Goal: Task Accomplishment & Management: Manage account settings

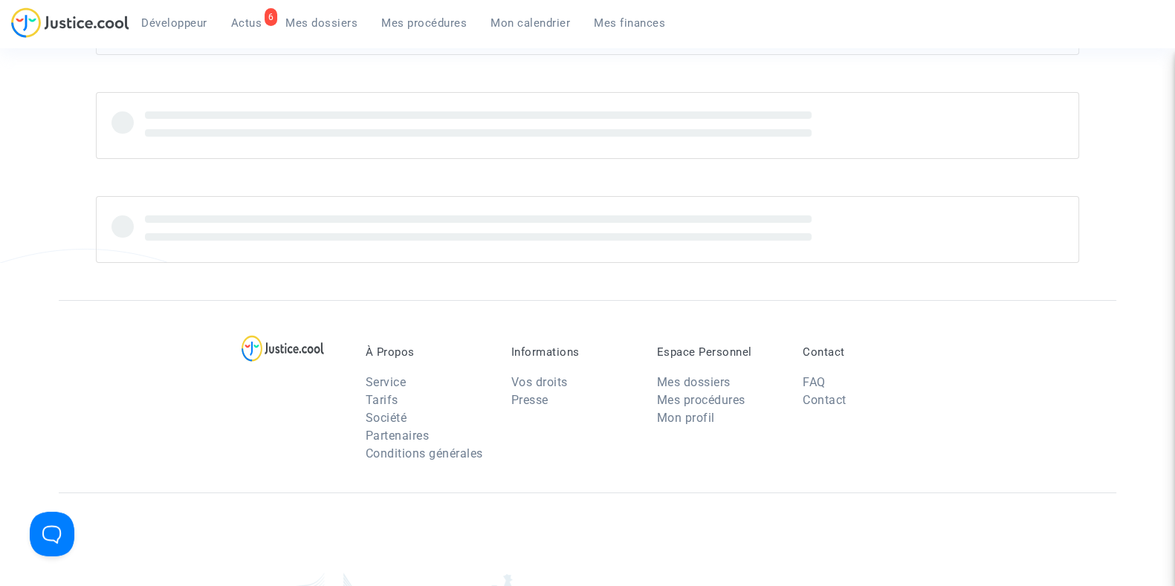
scroll to position [133, 0]
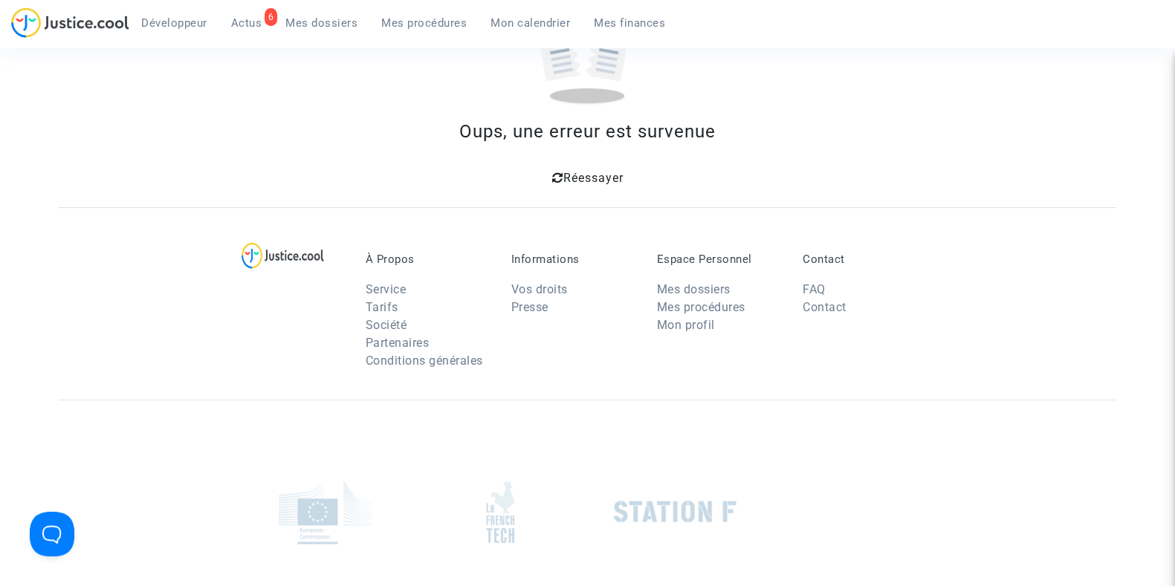
click at [241, 441] on div at bounding box center [587, 512] width 1057 height 224
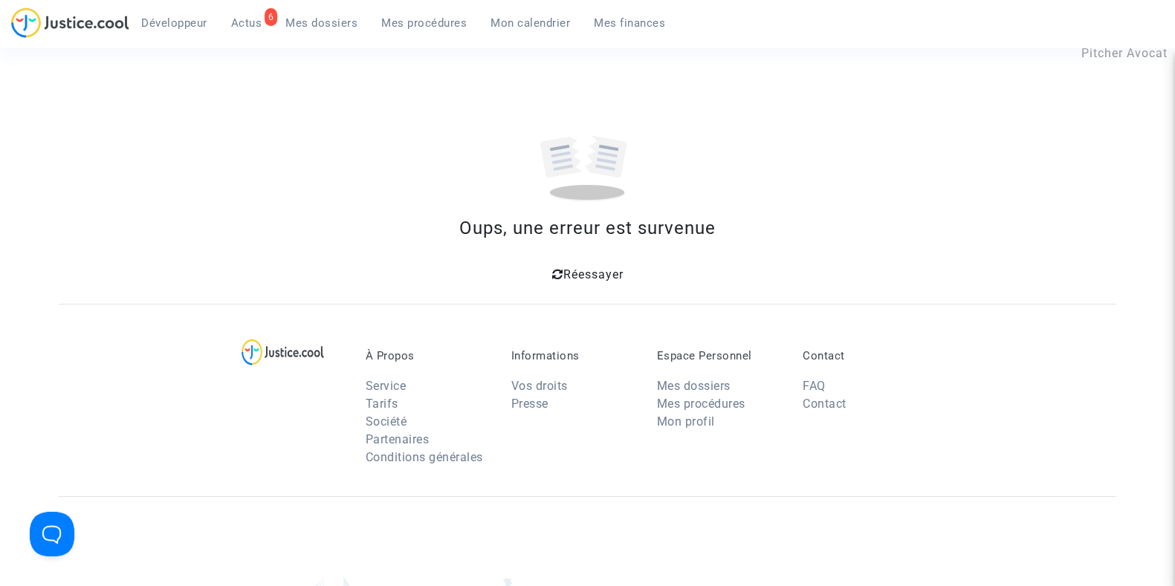
scroll to position [34, 0]
click at [513, 25] on span "Mon calendrier" at bounding box center [530, 22] width 80 height 13
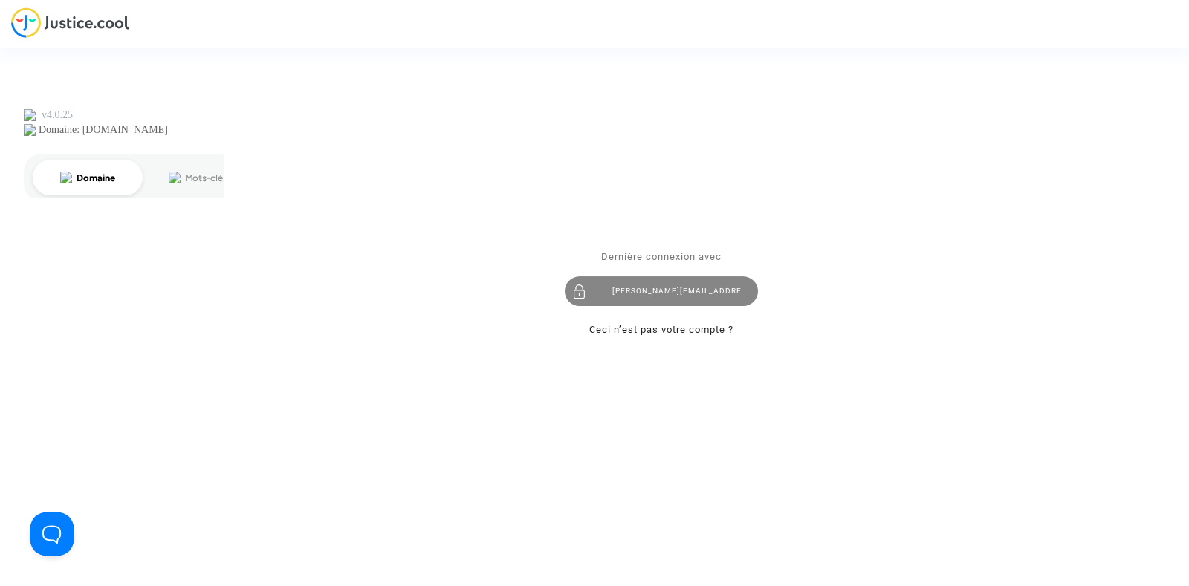
click at [656, 296] on div "[PERSON_NAME][EMAIL_ADDRESS][DOMAIN_NAME]" at bounding box center [661, 291] width 193 height 30
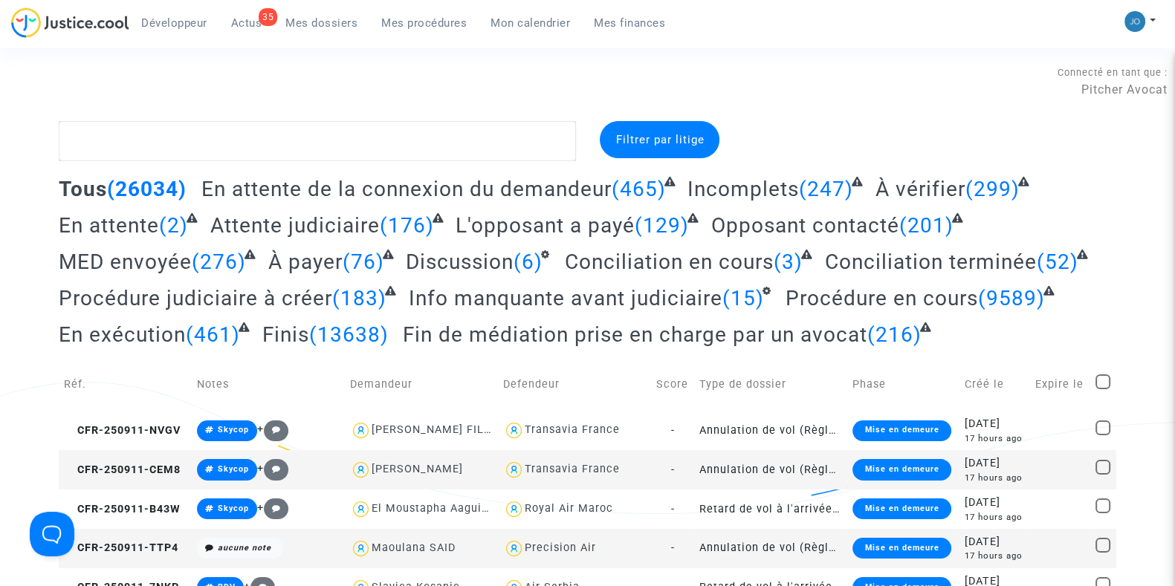
click at [531, 22] on span "Mon calendrier" at bounding box center [530, 22] width 80 height 13
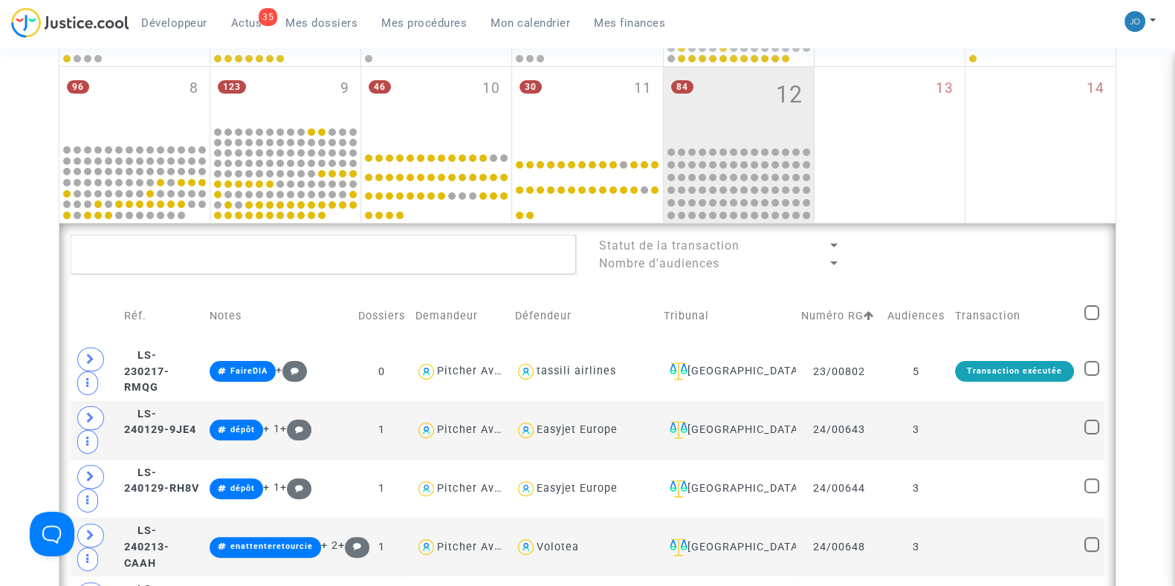
scroll to position [425, 0]
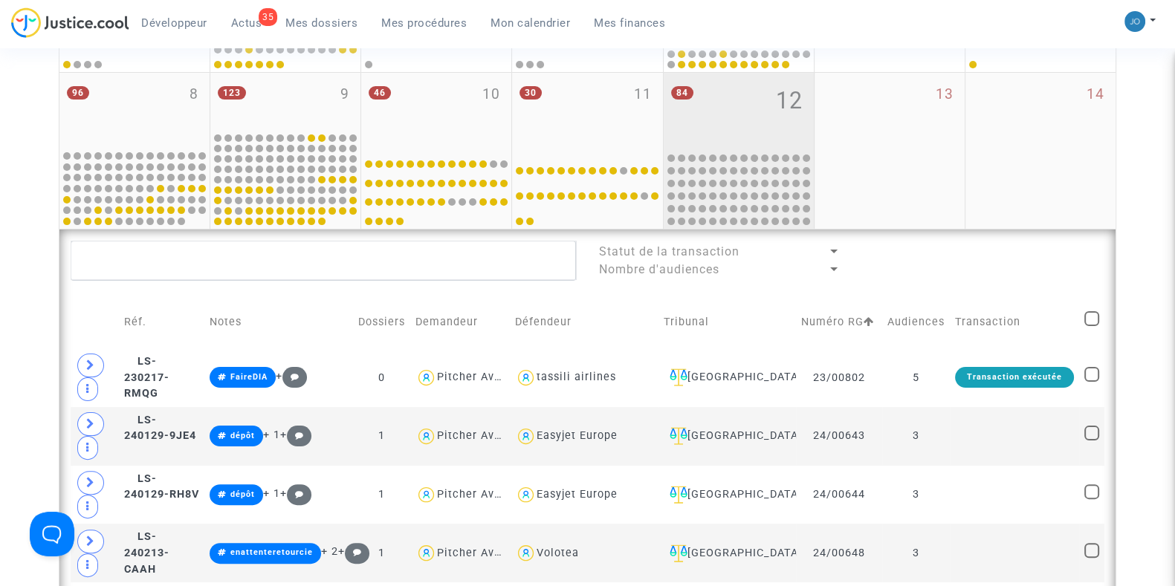
click at [743, 132] on div "84 12" at bounding box center [739, 111] width 150 height 76
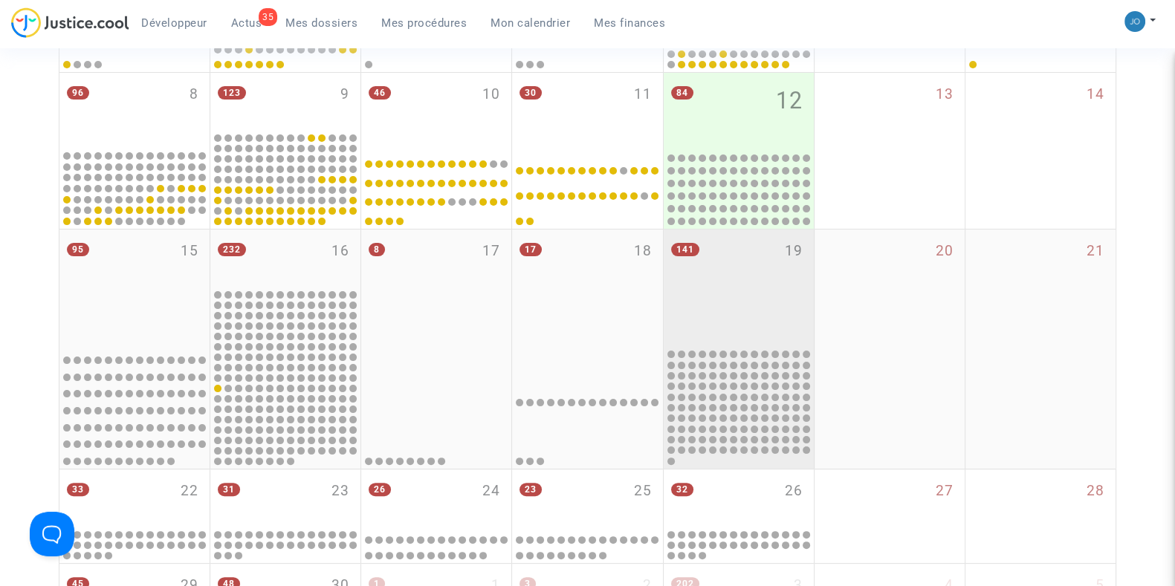
click at [766, 258] on div "141 19" at bounding box center [739, 288] width 150 height 117
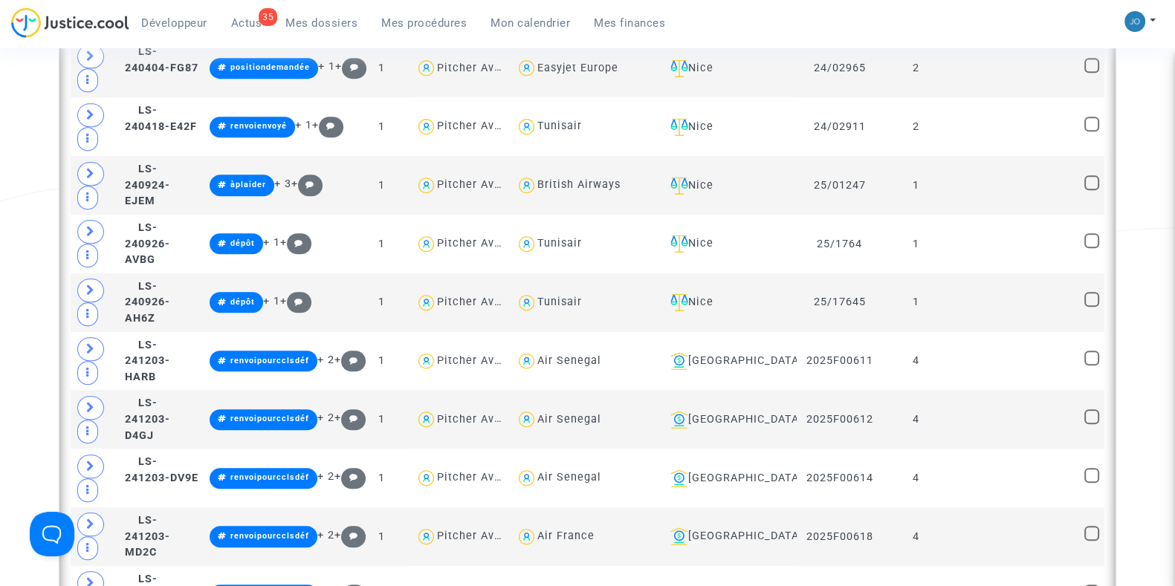
scroll to position [1521, 0]
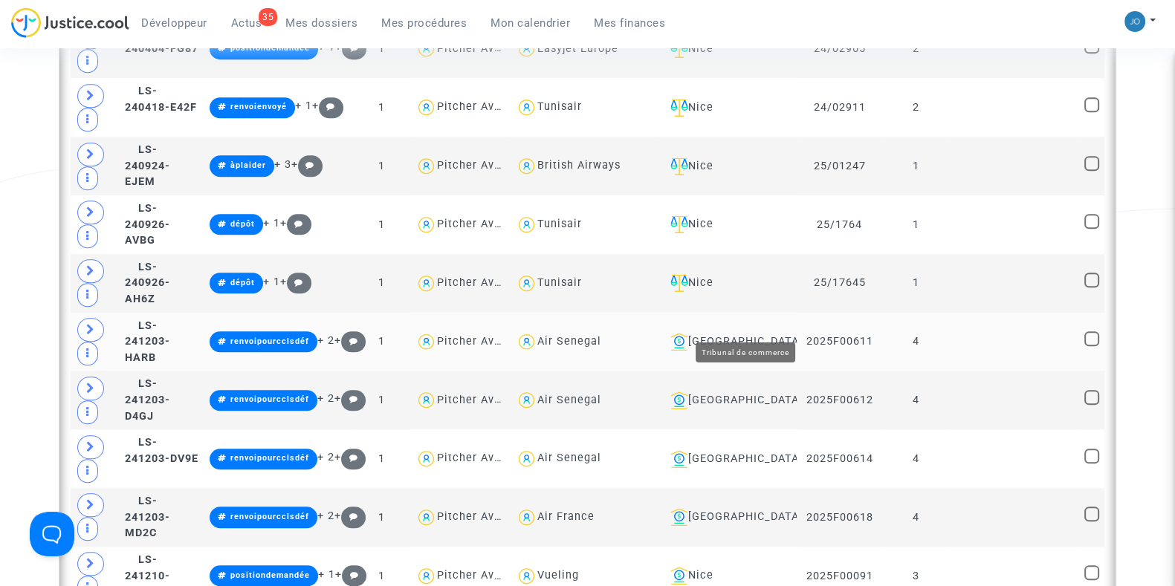
click at [760, 333] on div "Bobigny" at bounding box center [727, 342] width 127 height 18
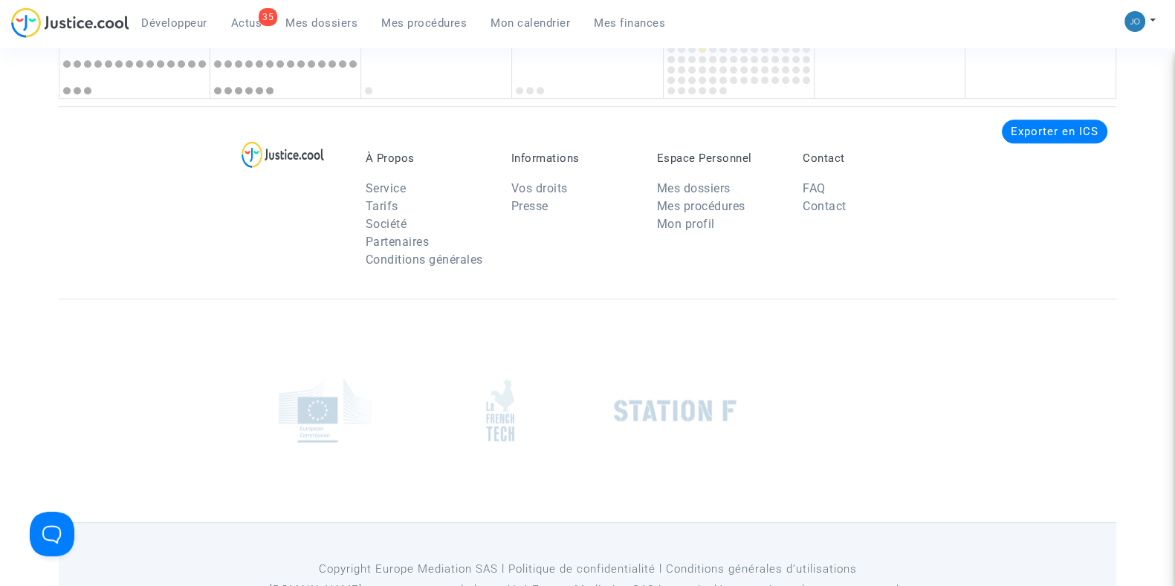
scroll to position [1521, 0]
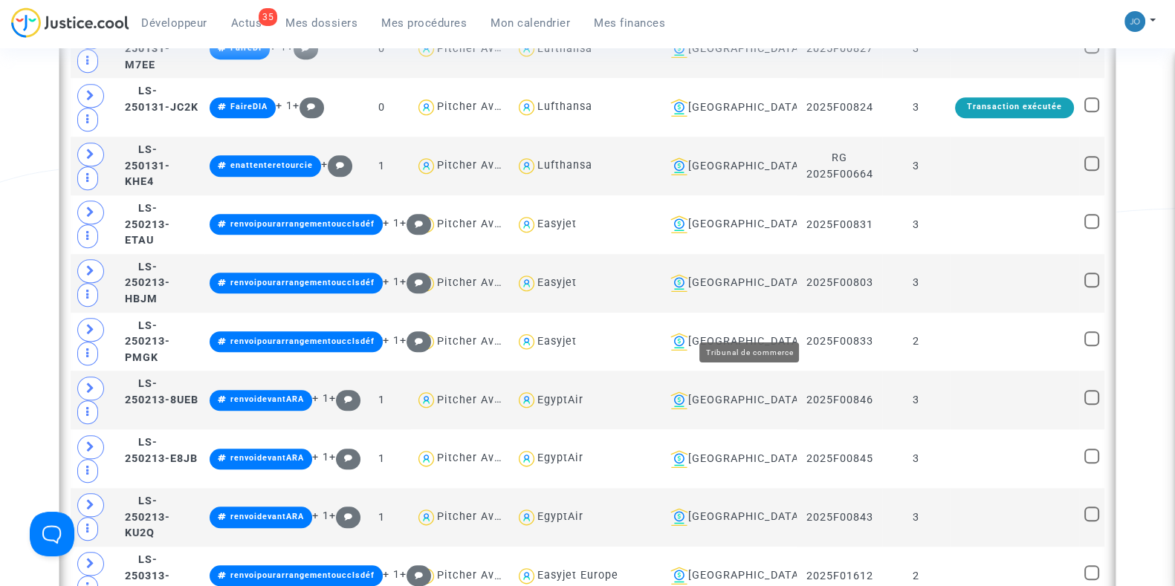
click at [760, 333] on div "Bobigny" at bounding box center [727, 342] width 127 height 18
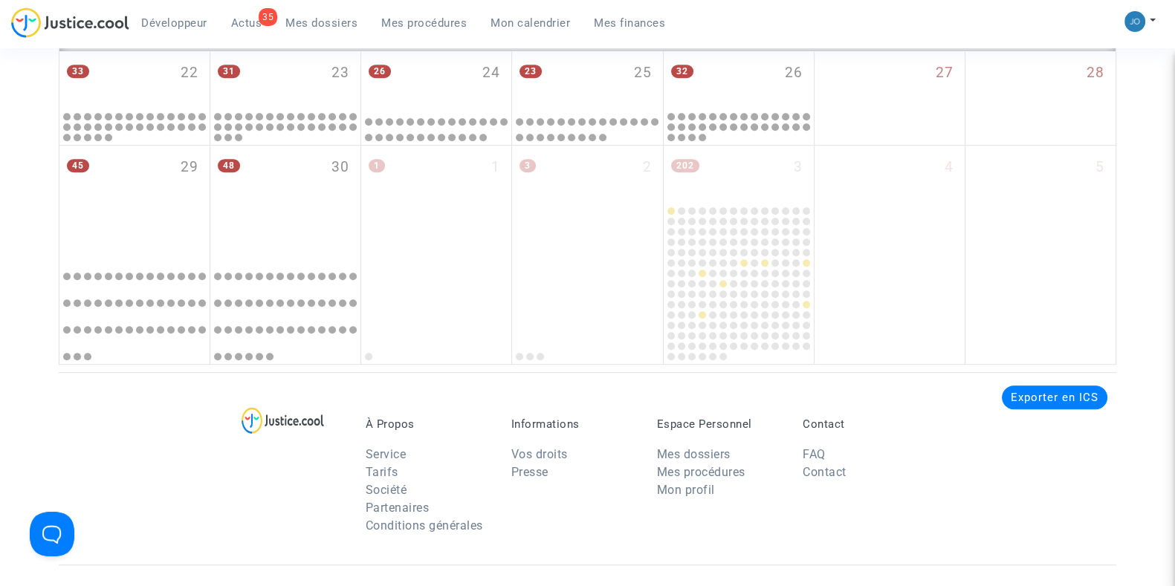
scroll to position [1521, 0]
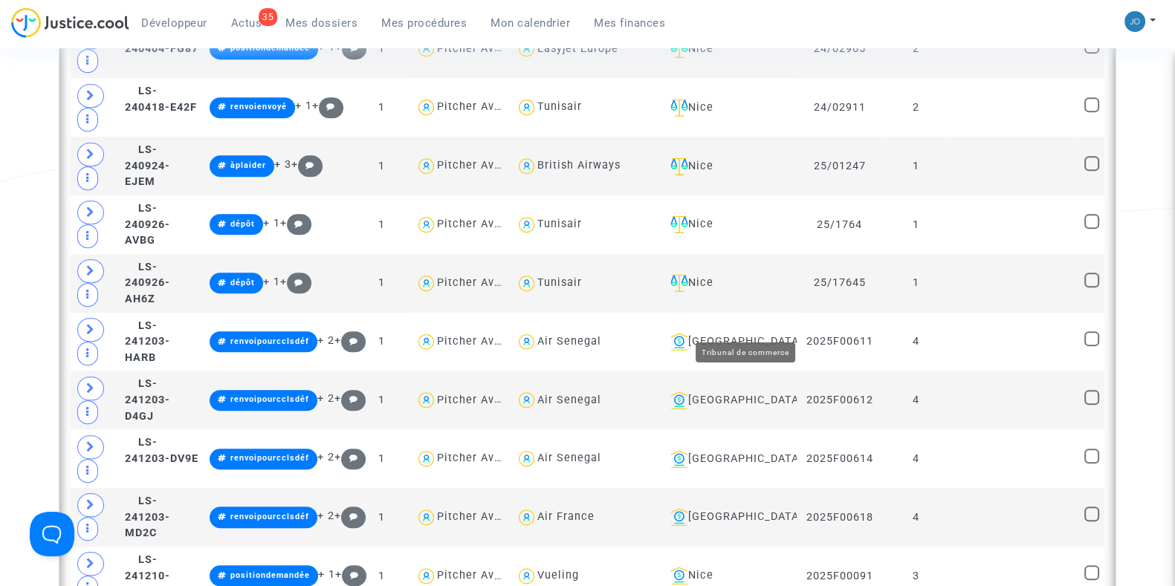
click at [760, 333] on div "Bobigny" at bounding box center [727, 342] width 127 height 18
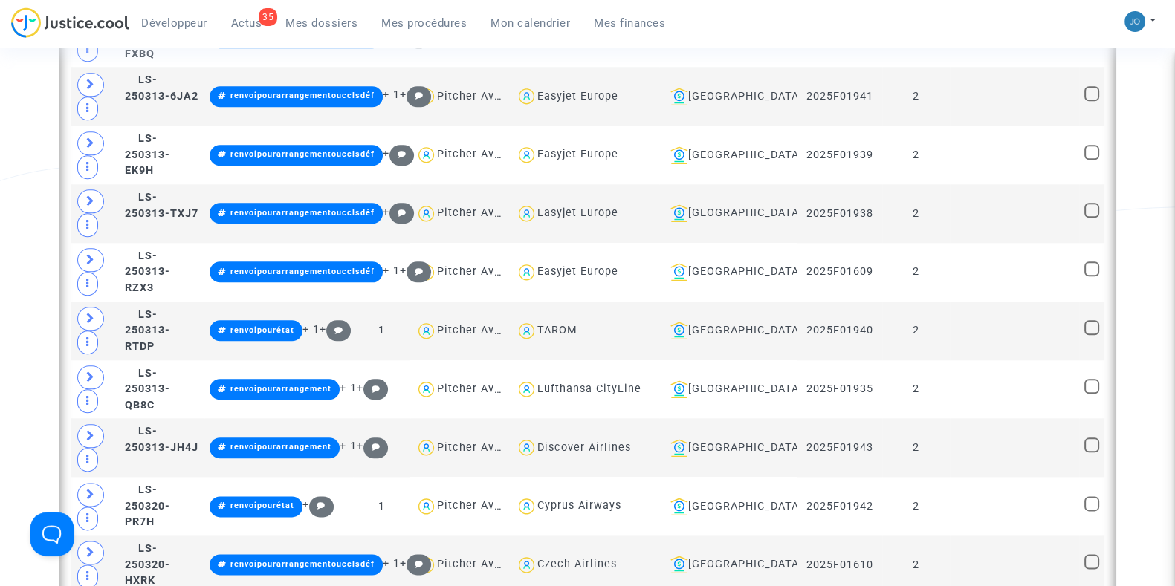
scroll to position [2174, 0]
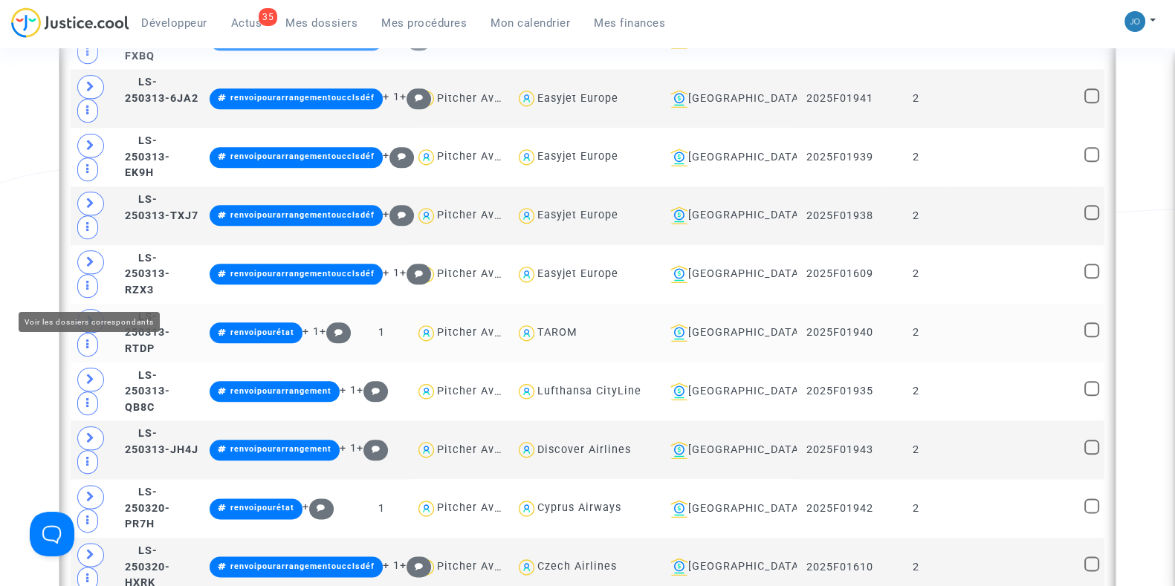
click at [91, 315] on icon at bounding box center [90, 320] width 9 height 11
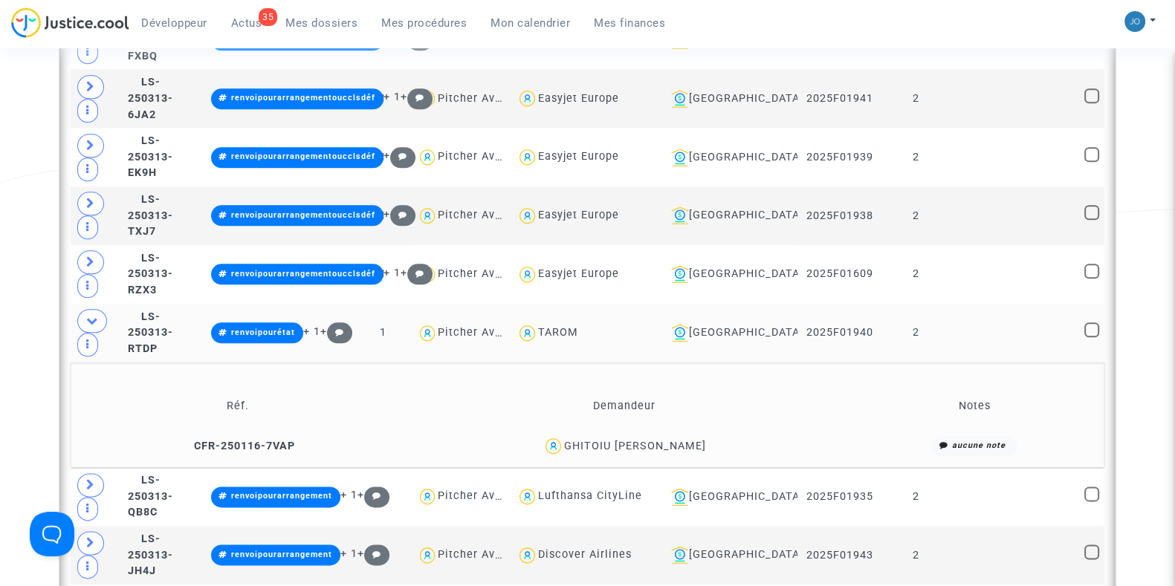
click at [748, 436] on td "GHITOIU FLOREA ALIN" at bounding box center [624, 446] width 450 height 32
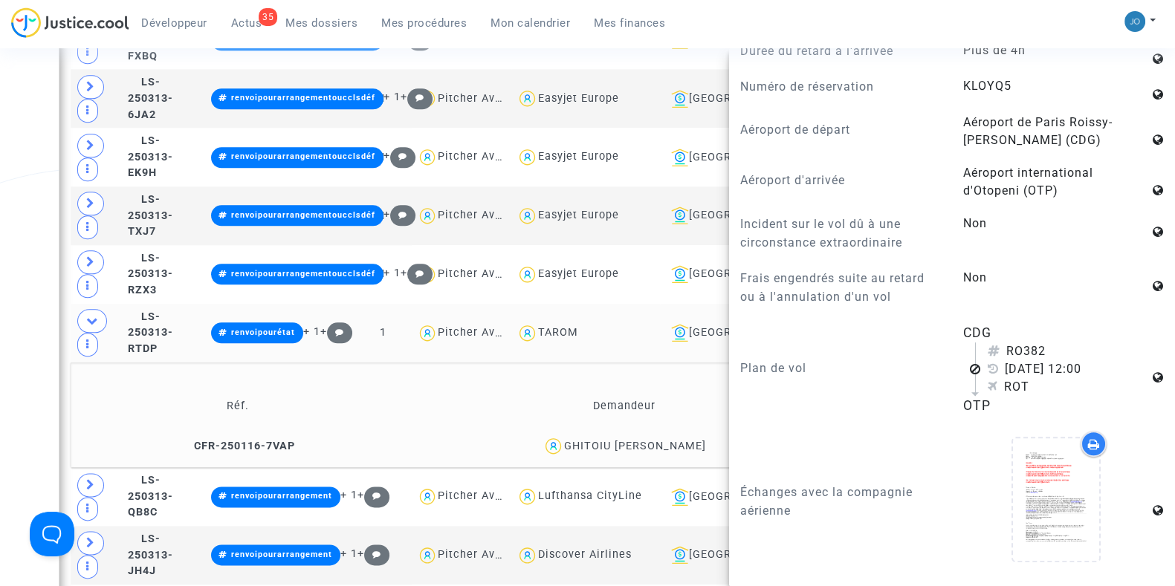
scroll to position [1008, 0]
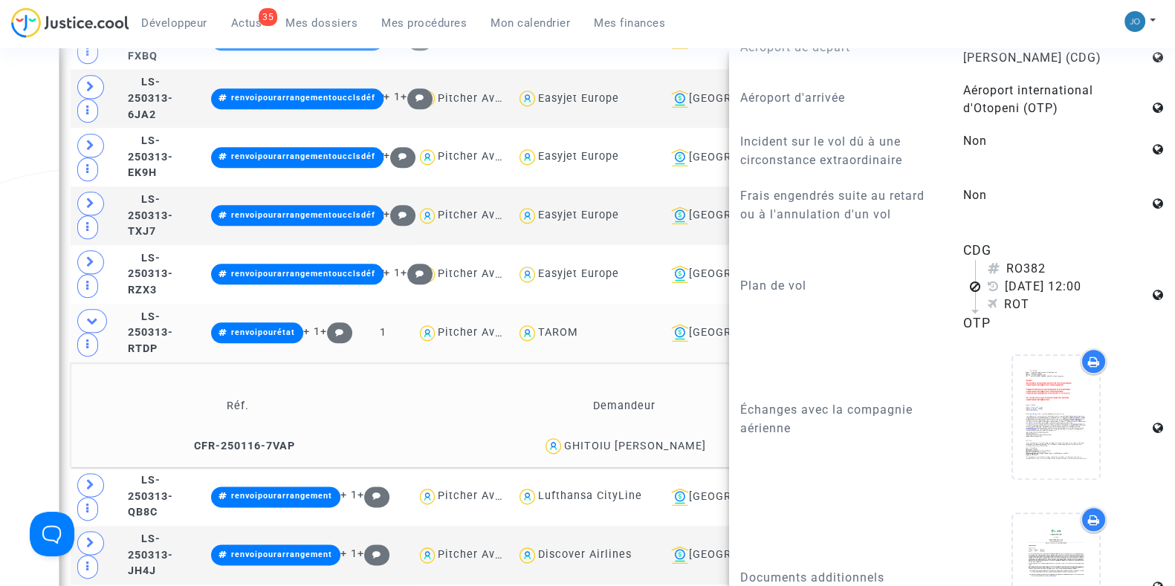
drag, startPoint x: 1050, startPoint y: 262, endPoint x: 1002, endPoint y: 266, distance: 47.8
click at [1002, 266] on div "RO382" at bounding box center [1068, 269] width 161 height 18
copy div "RO382"
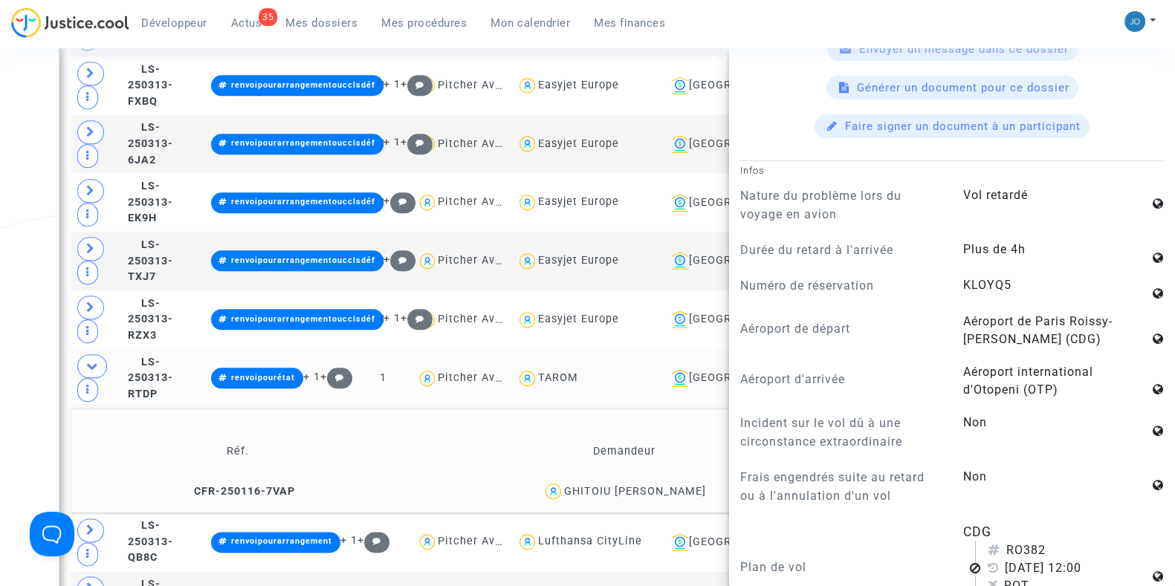
scroll to position [726, 0]
drag, startPoint x: 1021, startPoint y: 280, endPoint x: 946, endPoint y: 280, distance: 75.1
click at [952, 280] on div "KLOYQ5" at bounding box center [1063, 287] width 223 height 21
copy span "KLOYQ5"
